Goal: Complete application form

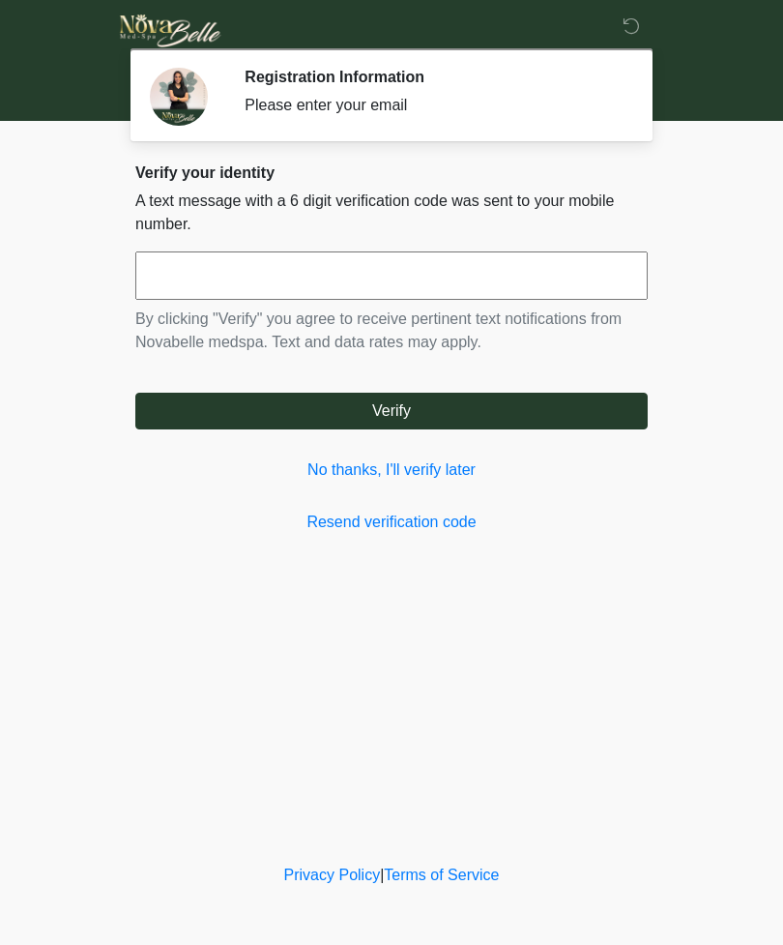
click at [171, 290] on input "text" at bounding box center [391, 275] width 512 height 48
type input "*"
type input "******"
click at [354, 422] on button "Verify" at bounding box center [391, 411] width 512 height 37
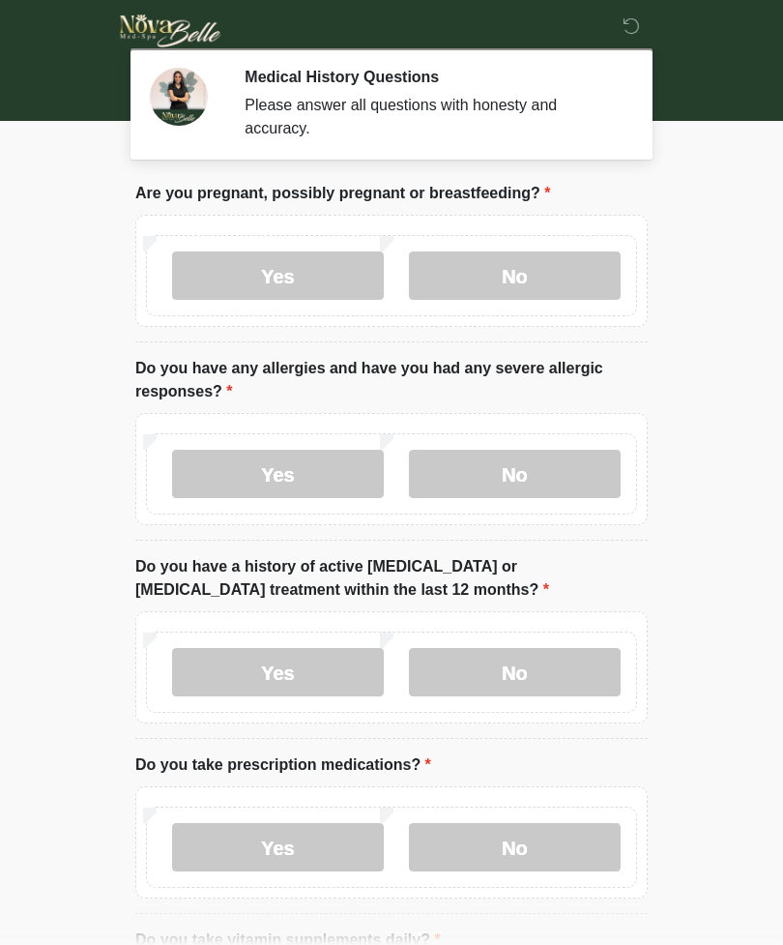
click at [486, 277] on label "No" at bounding box center [515, 275] width 212 height 48
click at [577, 482] on label "No" at bounding box center [515, 474] width 212 height 48
click at [563, 676] on label "No" at bounding box center [515, 672] width 212 height 48
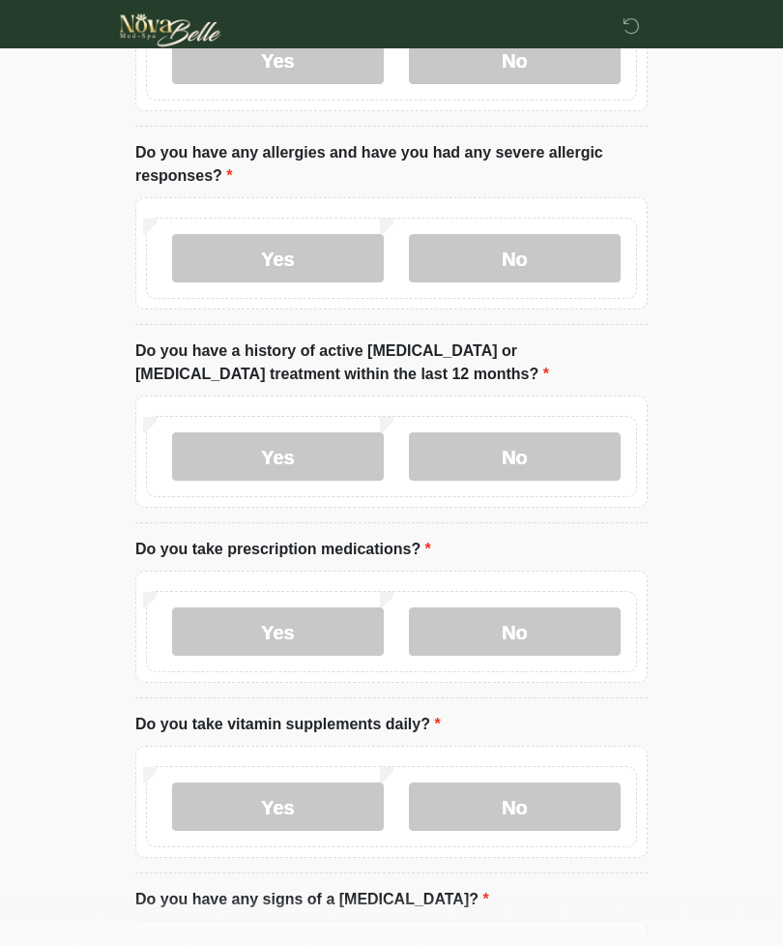
scroll to position [216, 0]
click at [255, 628] on label "Yes" at bounding box center [278, 631] width 212 height 48
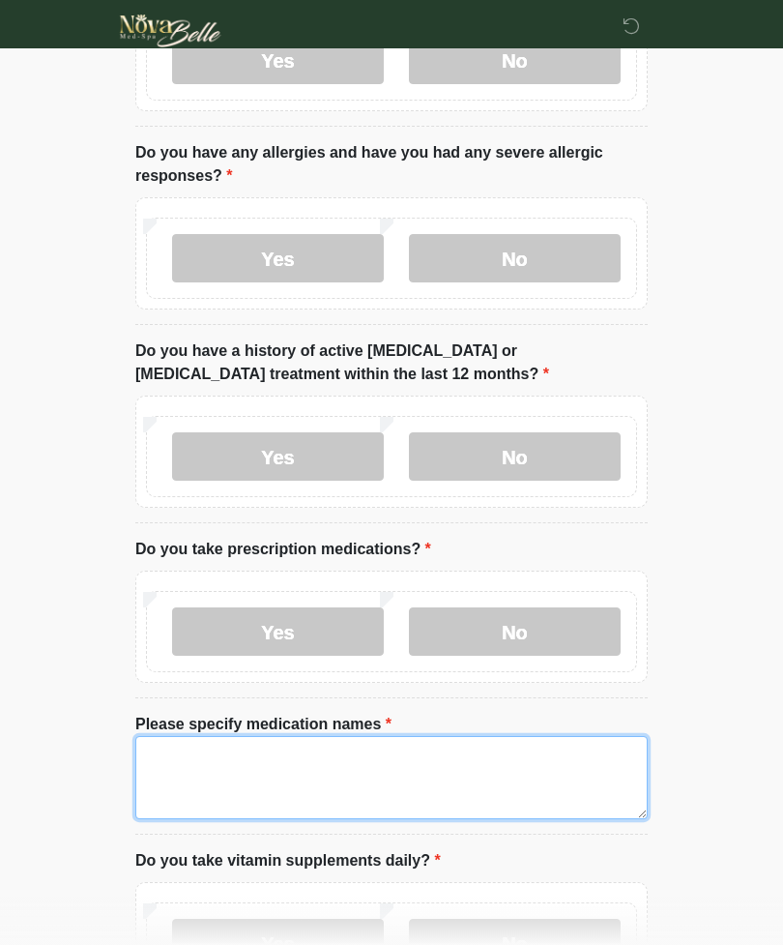
click at [177, 771] on textarea "Please specify medication names" at bounding box center [391, 777] width 512 height 83
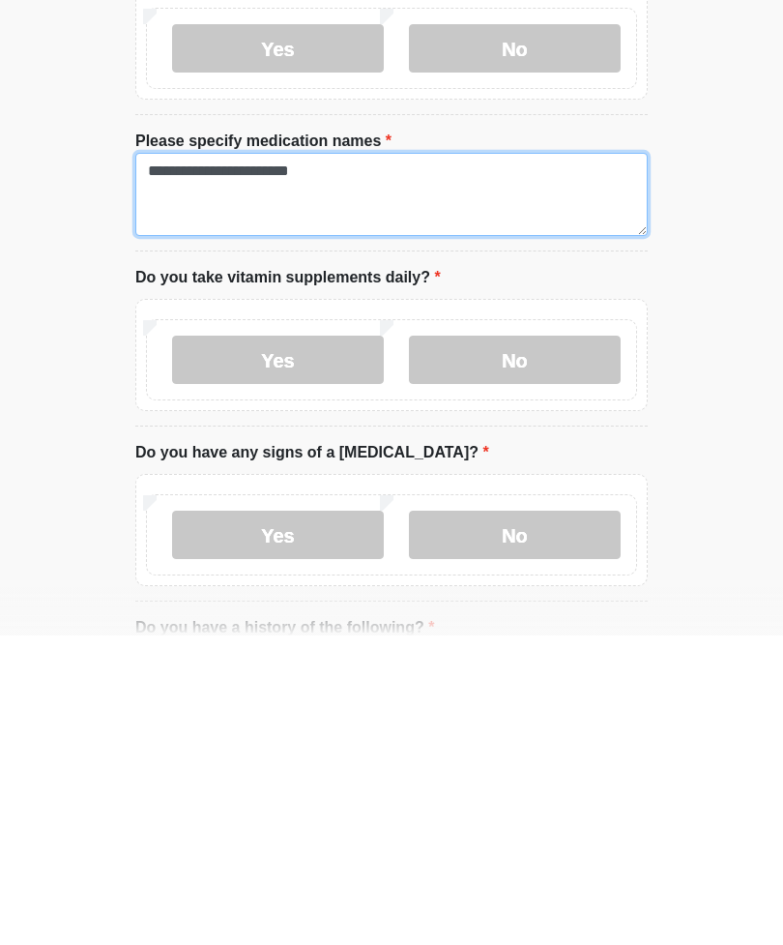
scroll to position [512, 0]
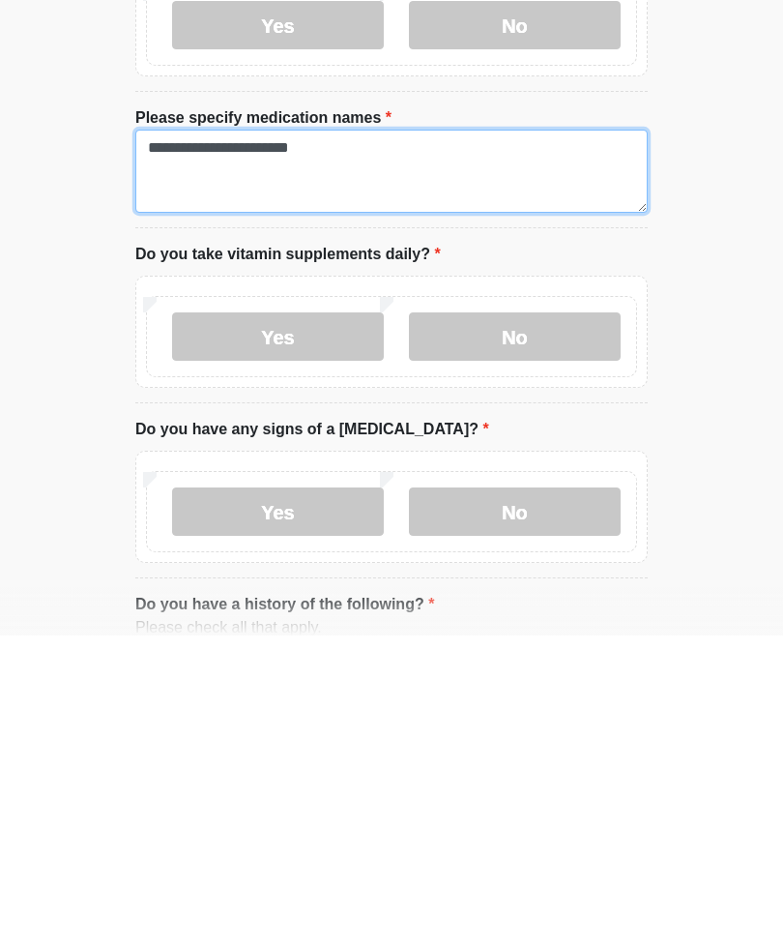
type textarea "**********"
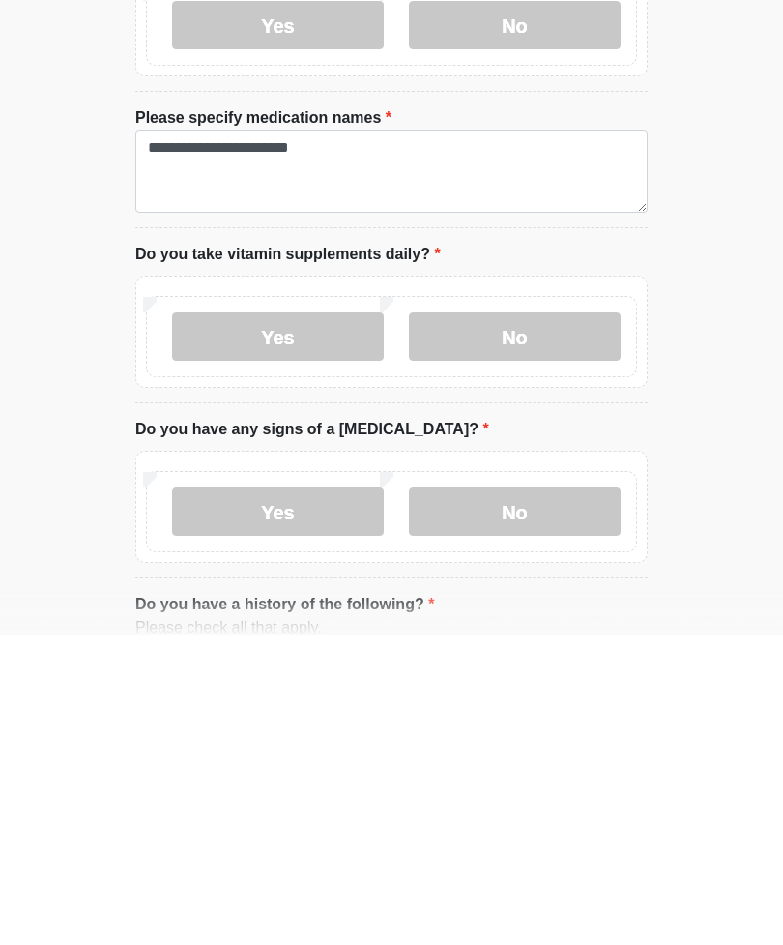
click at [258, 622] on label "Yes" at bounding box center [278, 646] width 212 height 48
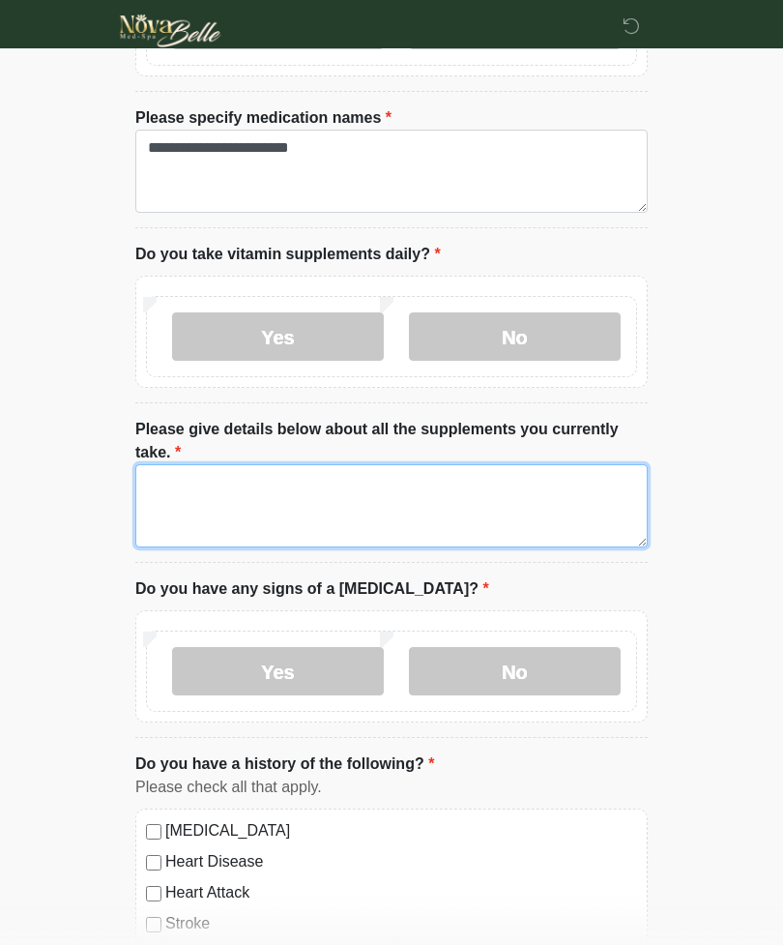
click at [166, 500] on textarea "Please give details below about all the supplements you currently take." at bounding box center [391, 505] width 512 height 83
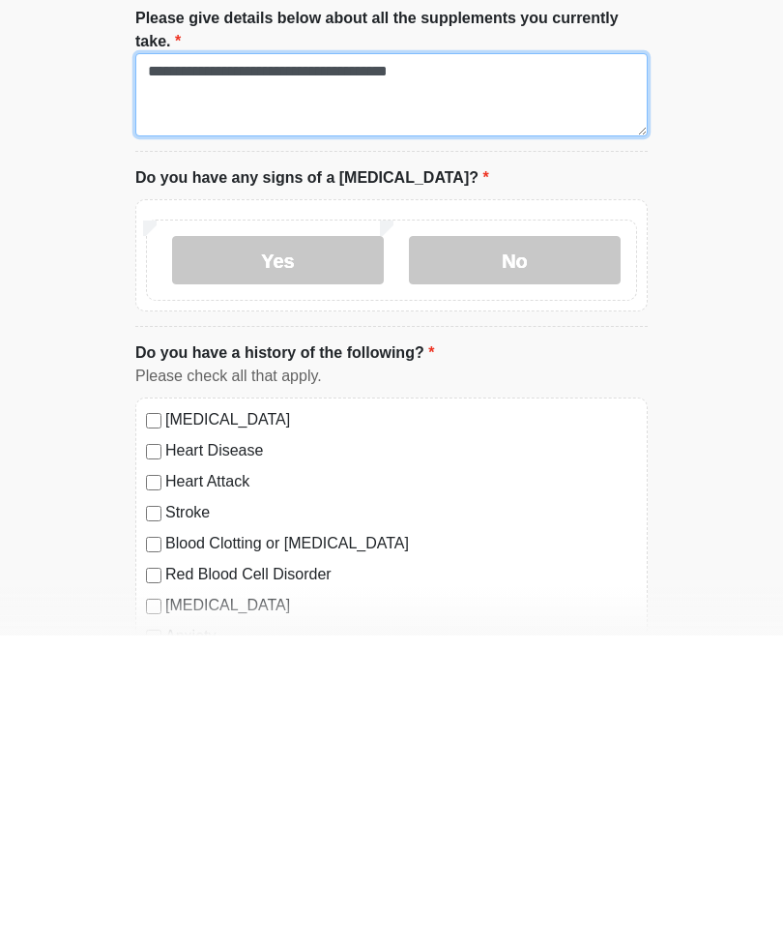
scroll to position [923, 0]
type textarea "**********"
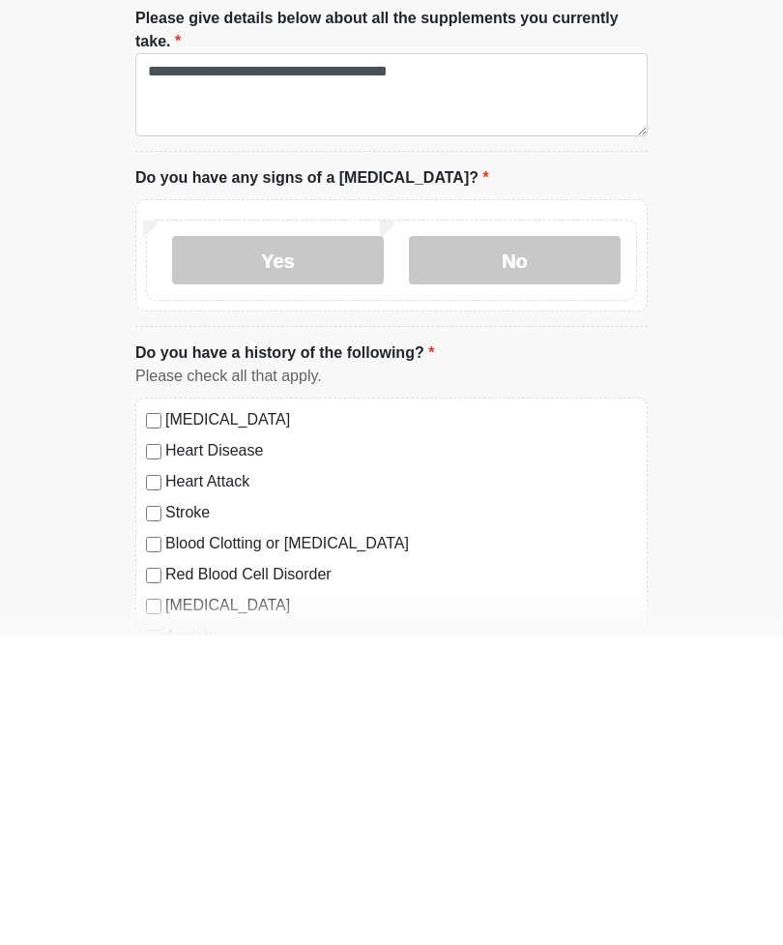
click at [523, 545] on label "No" at bounding box center [515, 569] width 212 height 48
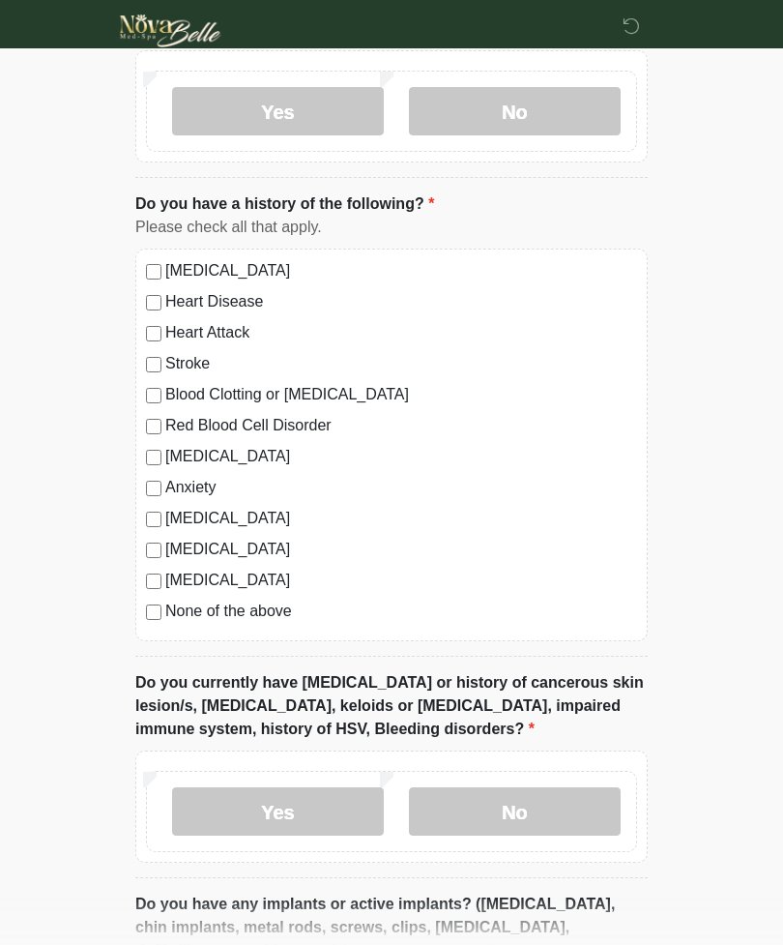
scroll to position [1391, 0]
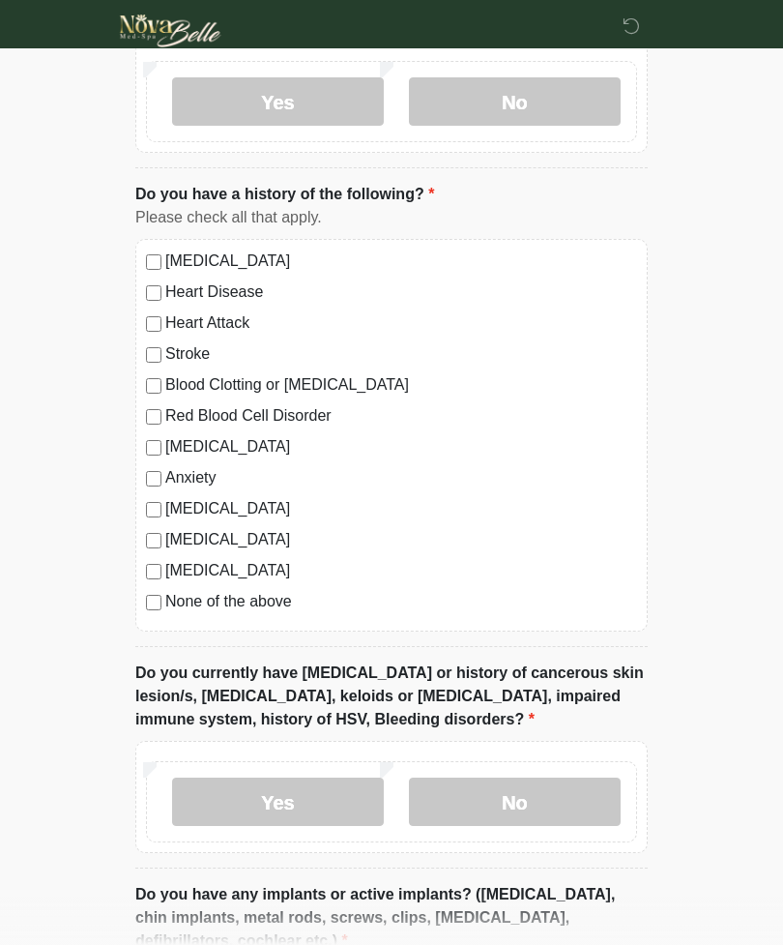
click at [555, 800] on label "No" at bounding box center [515, 801] width 212 height 48
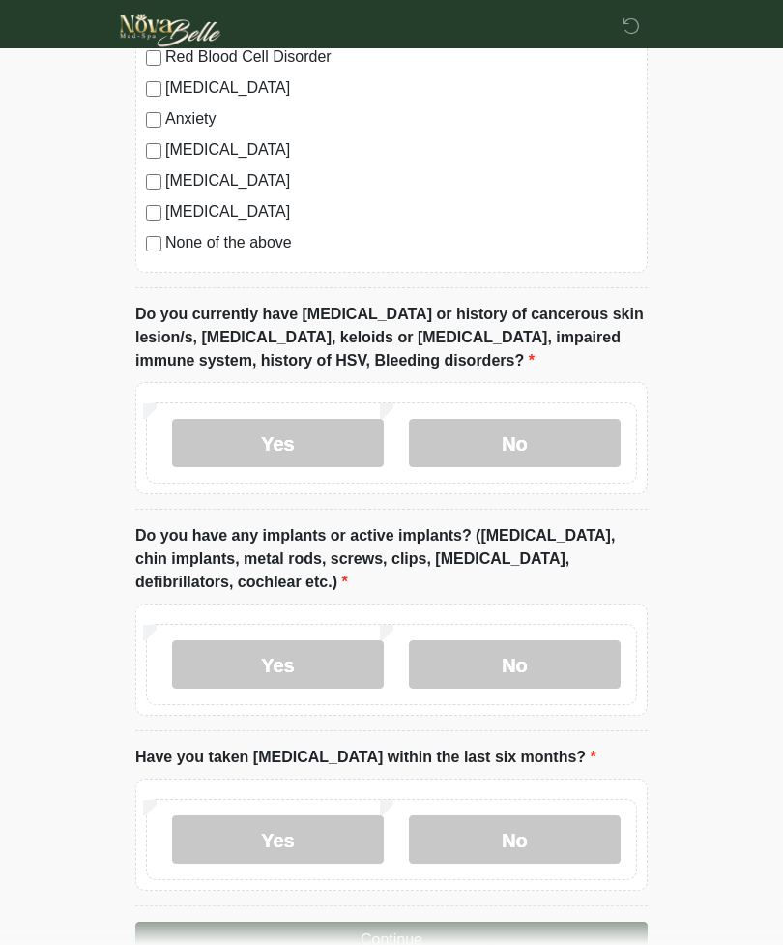
scroll to position [1756, 0]
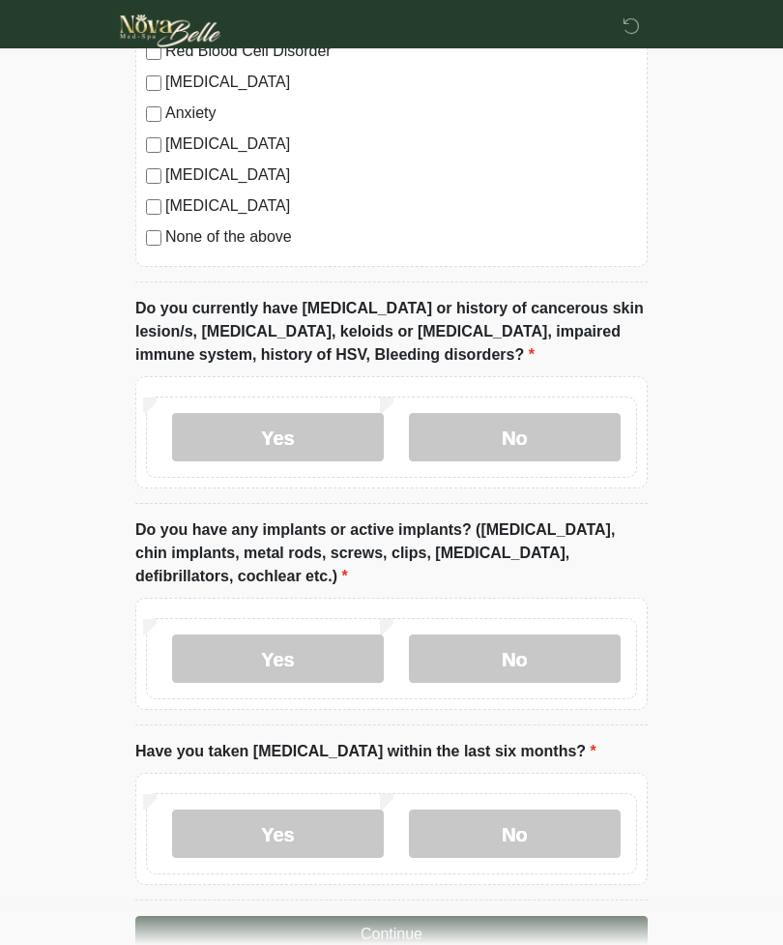
click at [538, 661] on label "No" at bounding box center [515, 658] width 212 height 48
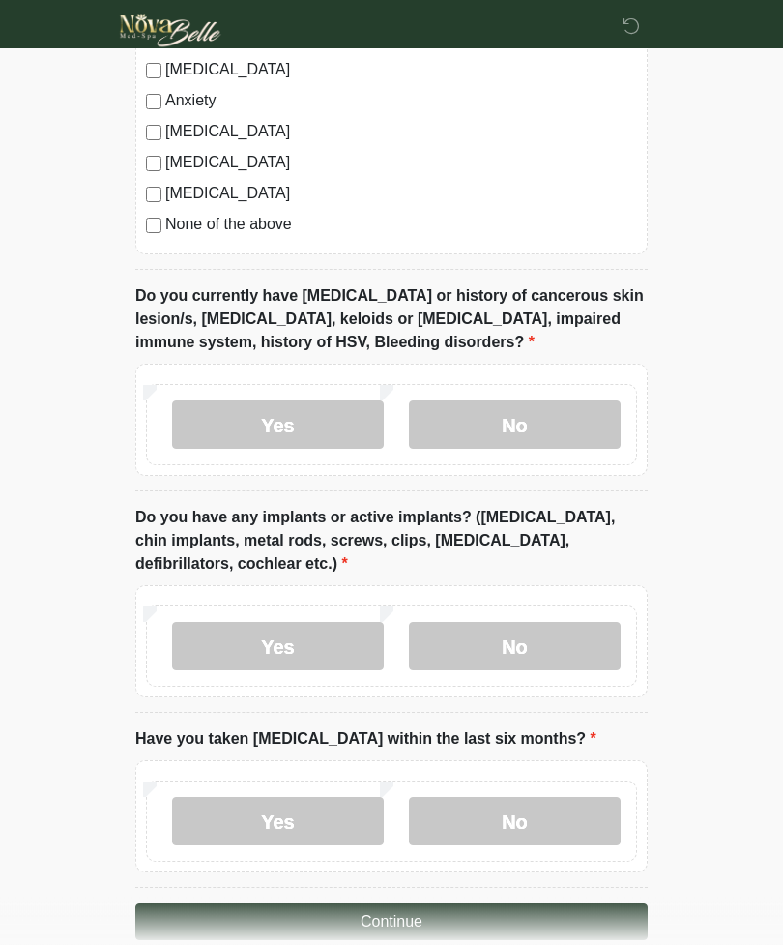
scroll to position [1800, 0]
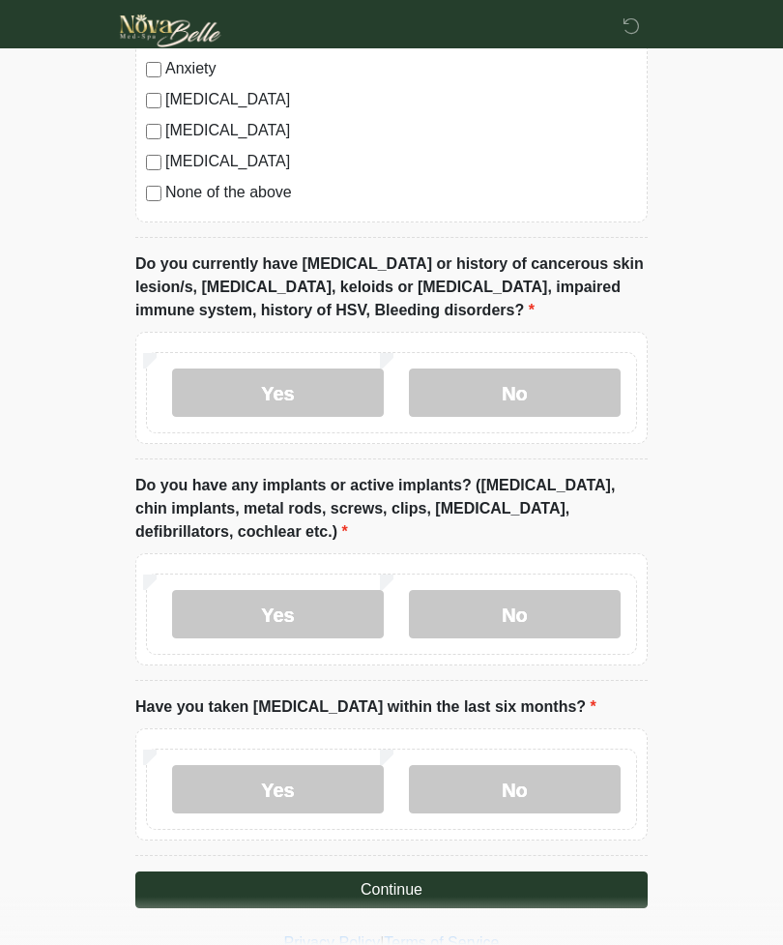
click at [543, 785] on label "No" at bounding box center [515, 789] width 212 height 48
click at [454, 887] on button "Continue" at bounding box center [391, 889] width 512 height 37
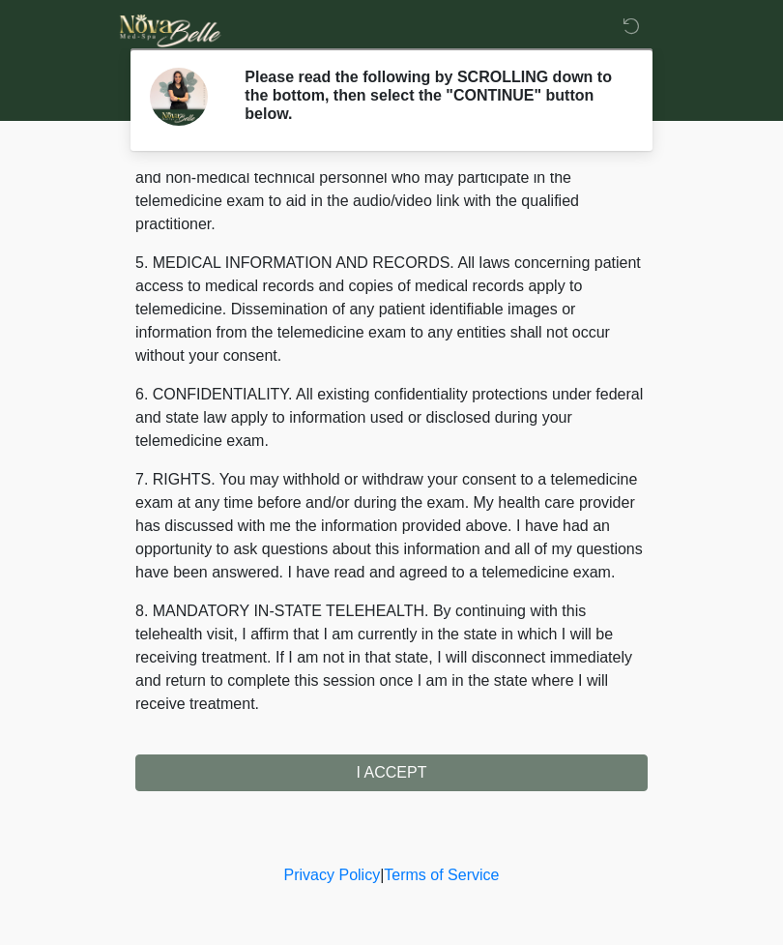
scroll to position [564, 0]
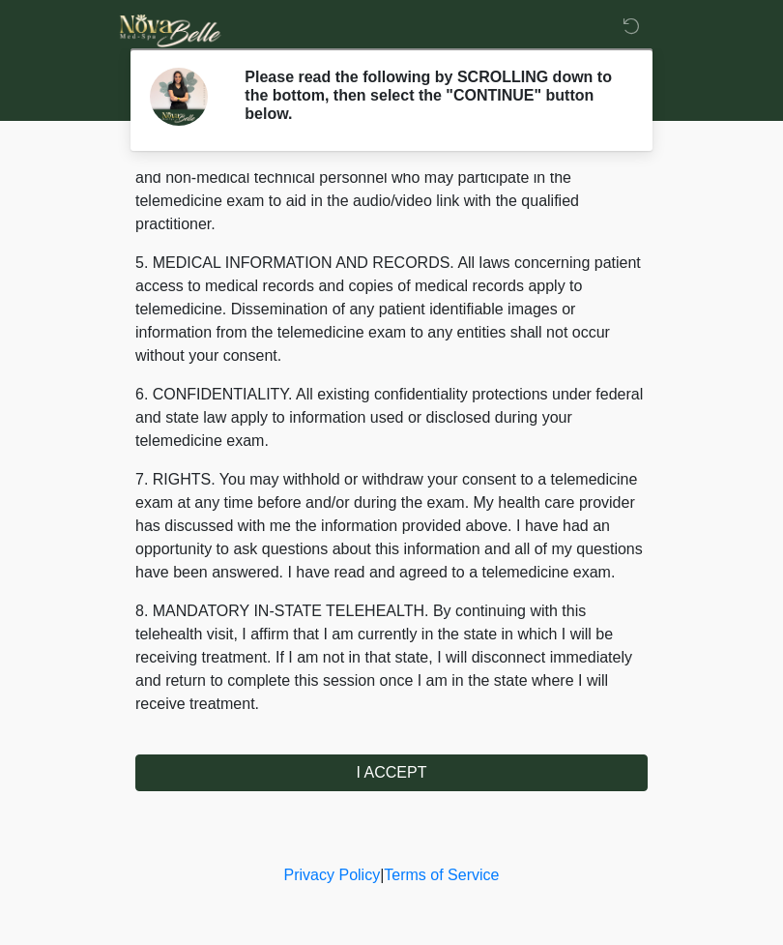
click at [479, 767] on button "I ACCEPT" at bounding box center [391, 772] width 512 height 37
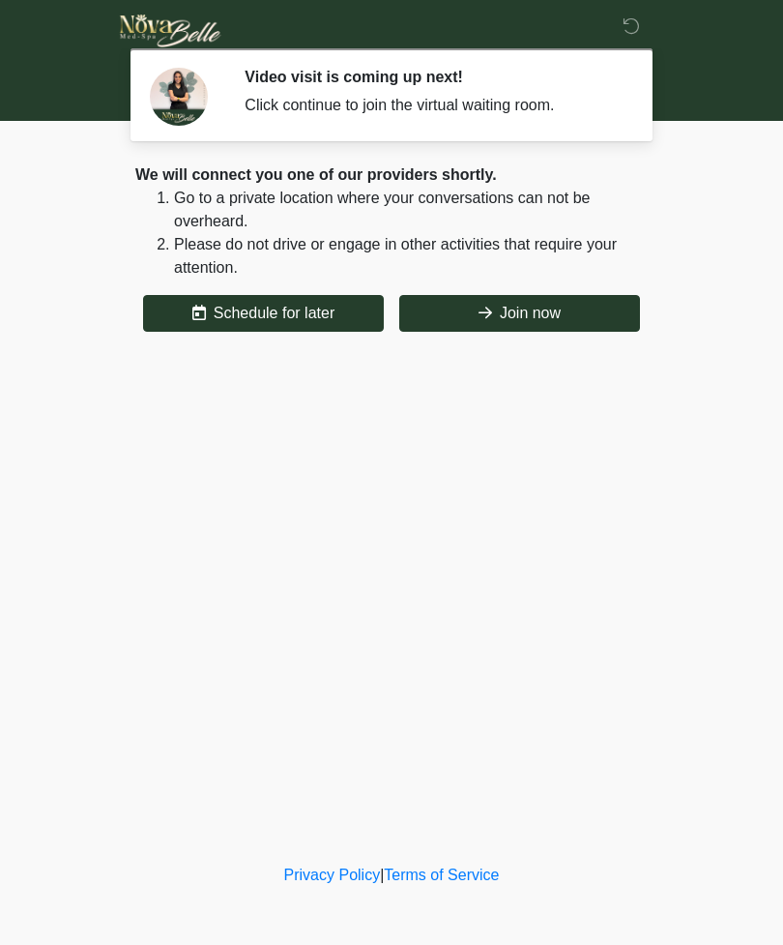
click at [595, 329] on button "Join now" at bounding box center [519, 313] width 241 height 37
